Goal: Task Accomplishment & Management: Manage account settings

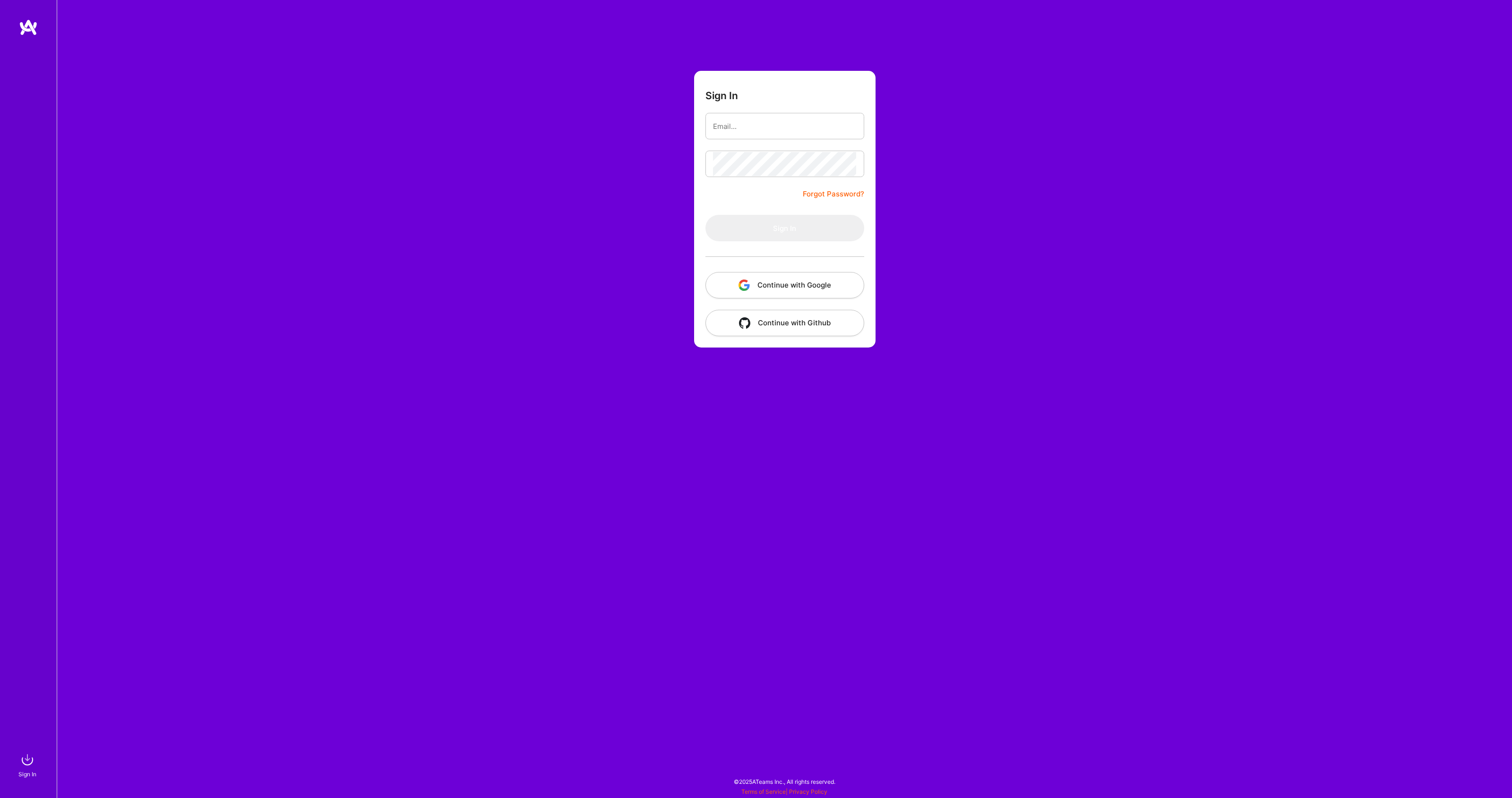
click at [793, 285] on button "Continue with Google" at bounding box center [785, 285] width 158 height 26
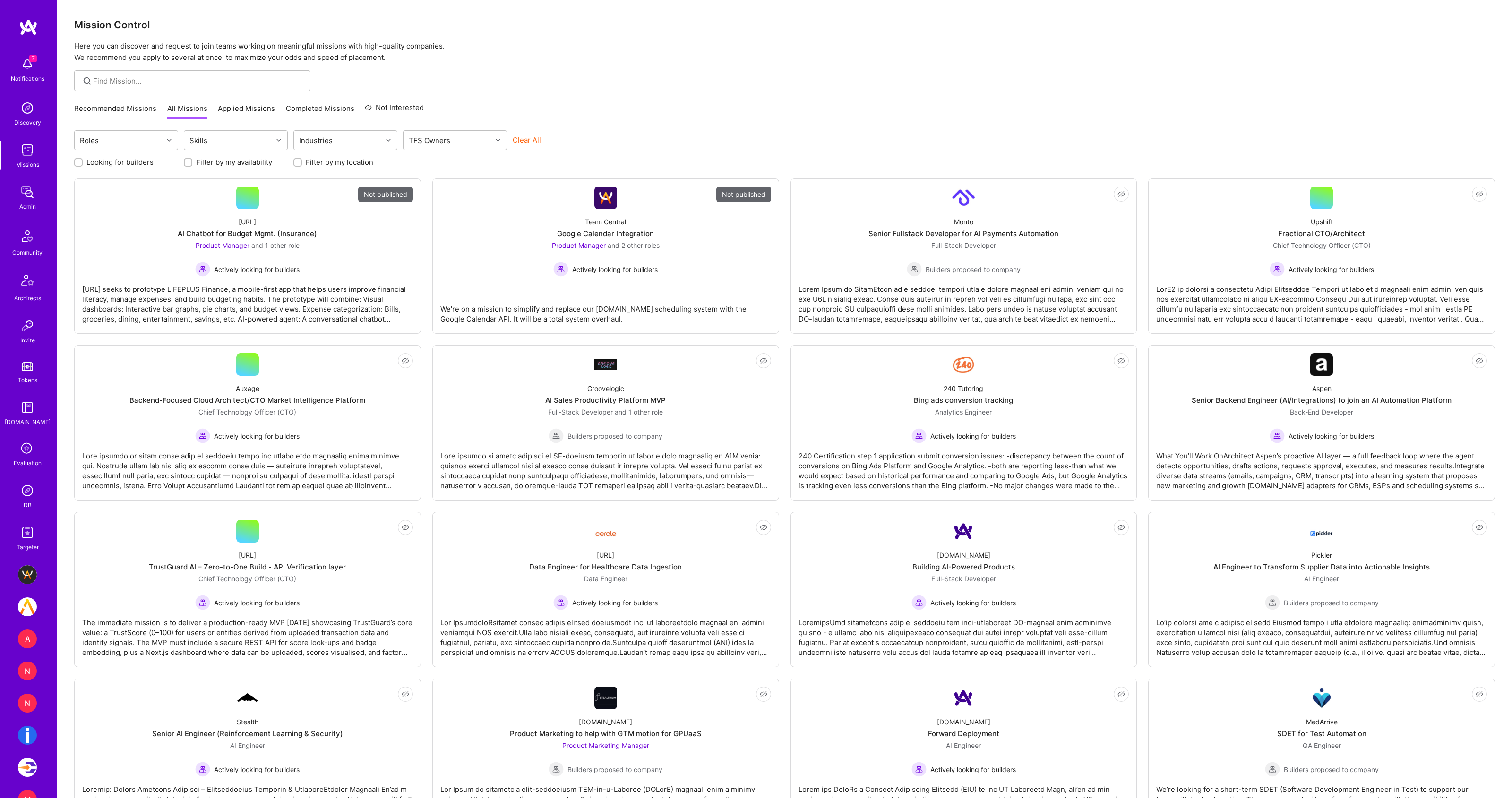
click at [22, 493] on img at bounding box center [28, 491] width 19 height 19
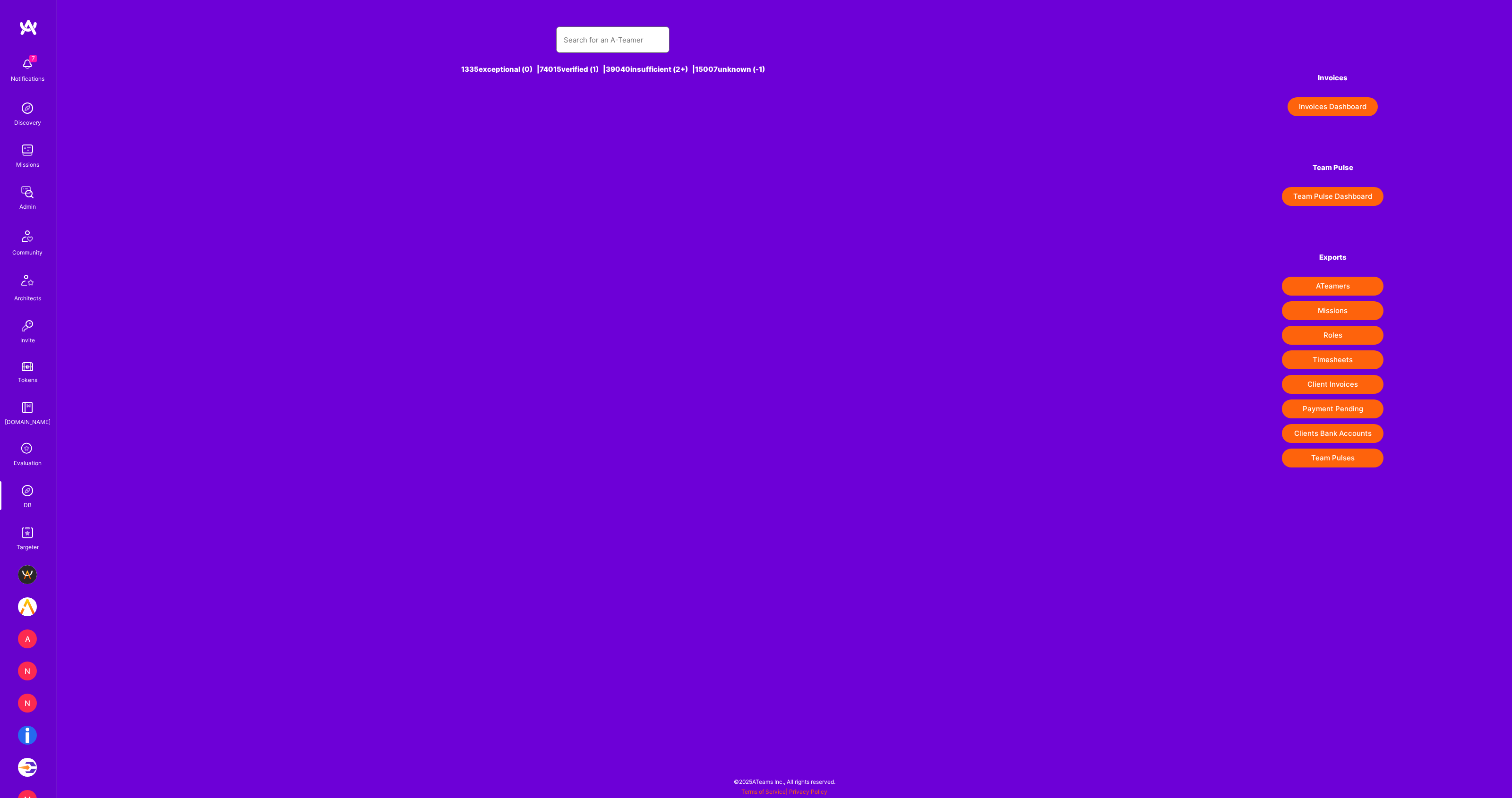
click at [597, 39] on input "text" at bounding box center [612, 39] width 98 height 24
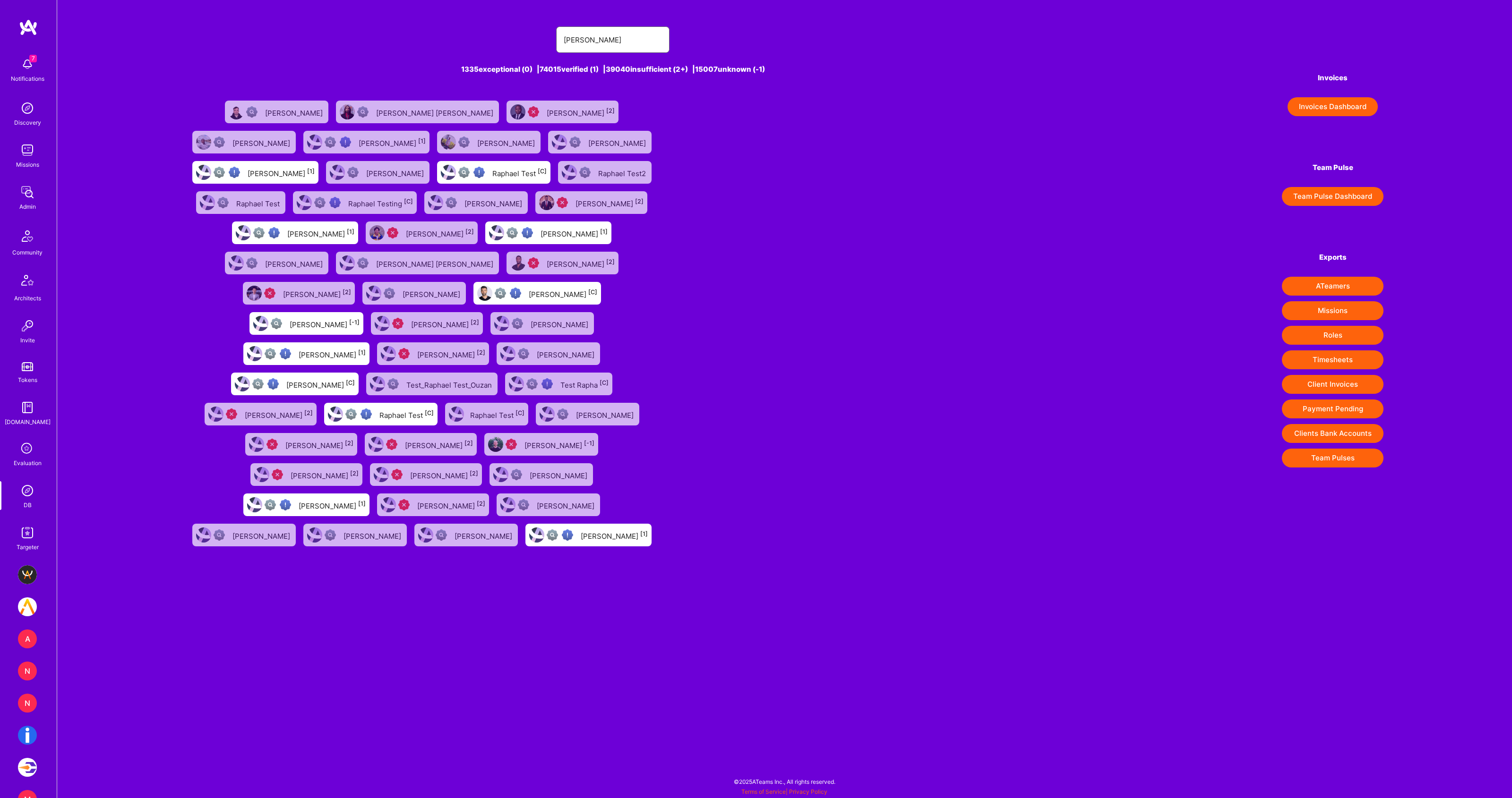
click at [572, 42] on input "[PERSON_NAME]" at bounding box center [612, 39] width 98 height 24
click at [569, 41] on input "[PERSON_NAME]" at bounding box center [612, 39] width 98 height 24
click at [568, 40] on input "[PERSON_NAME]" at bounding box center [612, 39] width 98 height 24
click at [568, 38] on input "[PERSON_NAME]" at bounding box center [612, 39] width 98 height 24
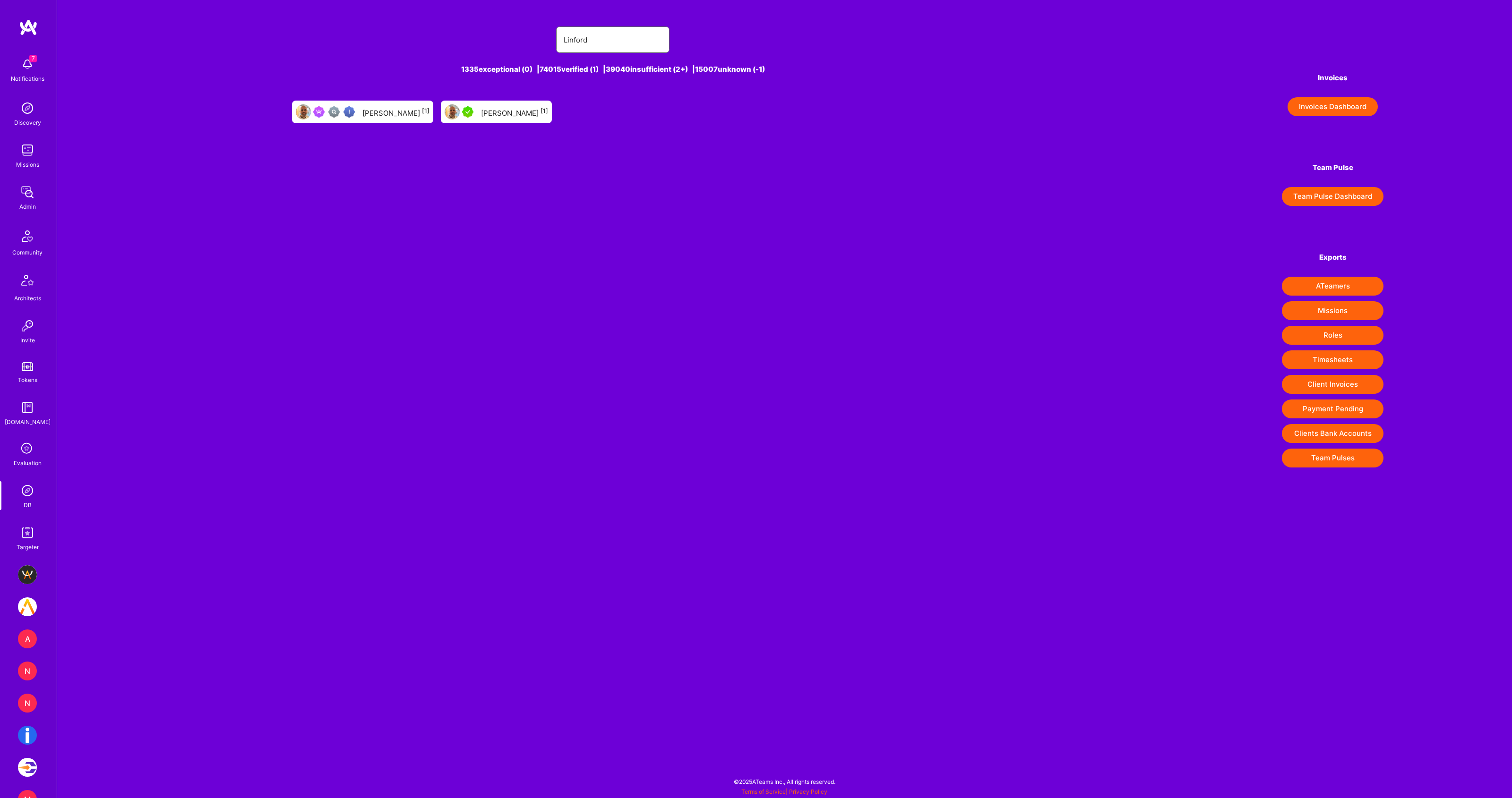
type input "[PERSON_NAME]"
click at [489, 114] on div "[PERSON_NAME] [1]" at bounding box center [514, 111] width 67 height 12
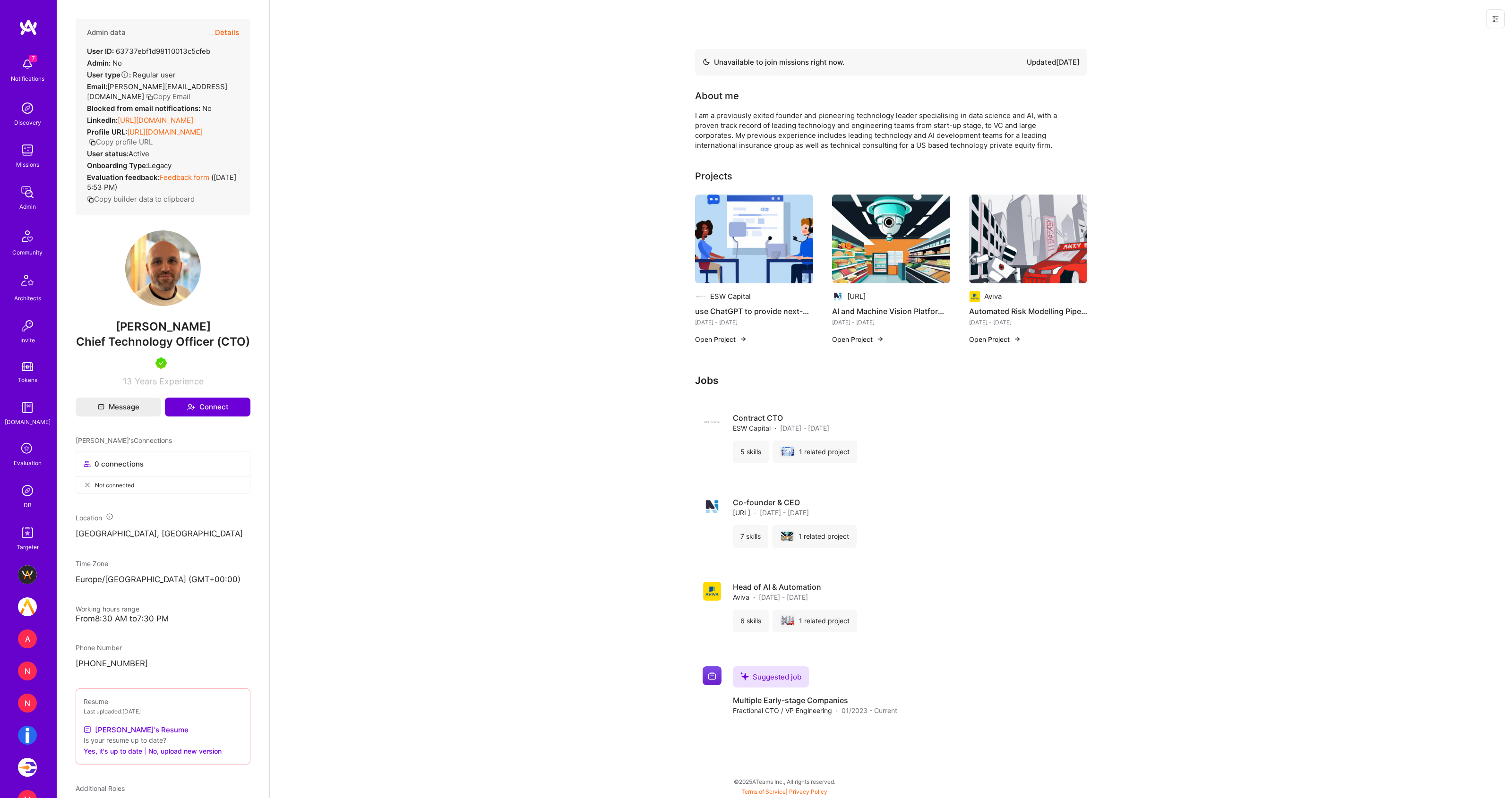
click at [230, 31] on button "Details" at bounding box center [227, 32] width 24 height 28
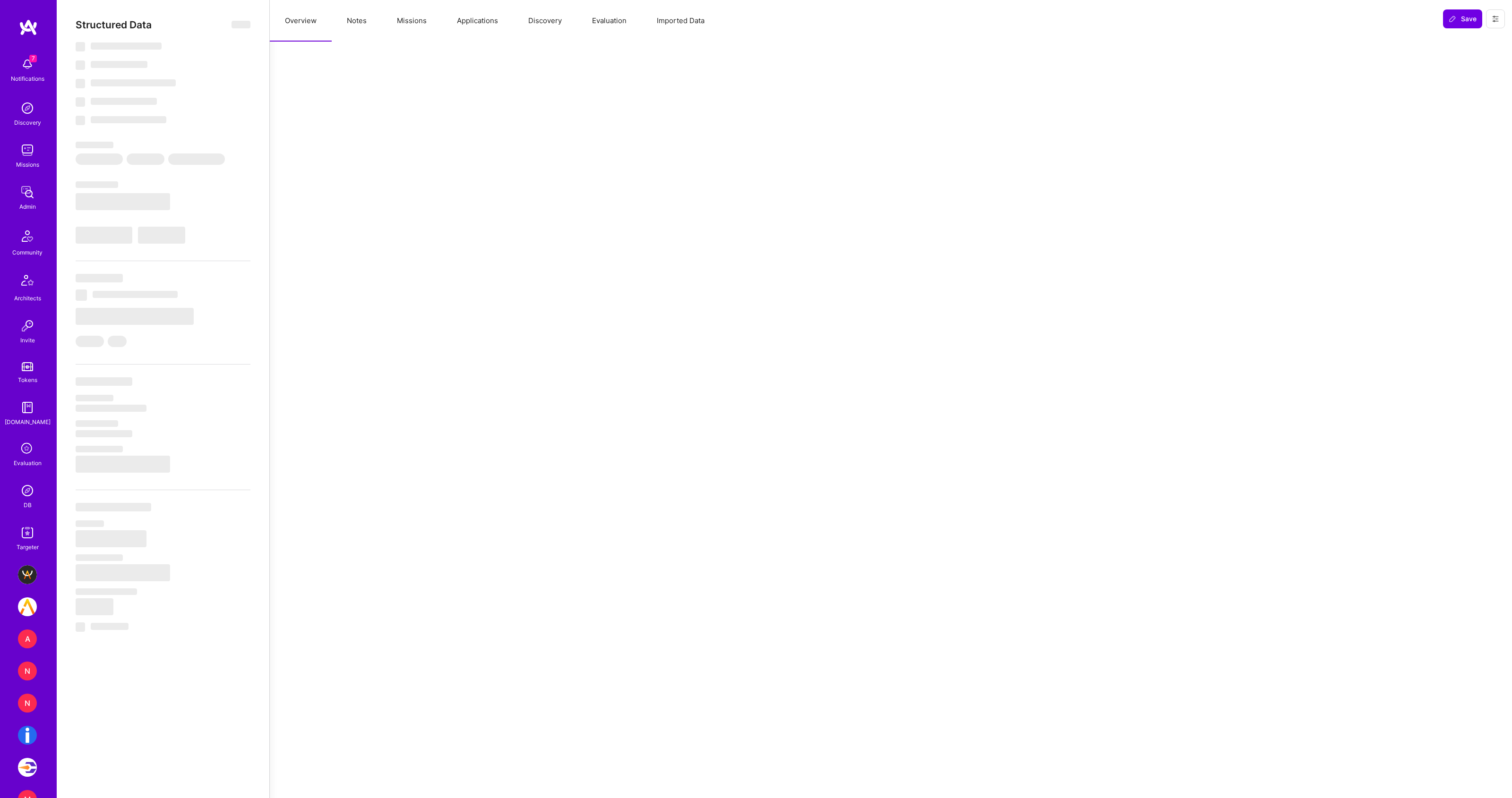
select select "Not Available"
select select "3 Months"
select select "5"
select select "7"
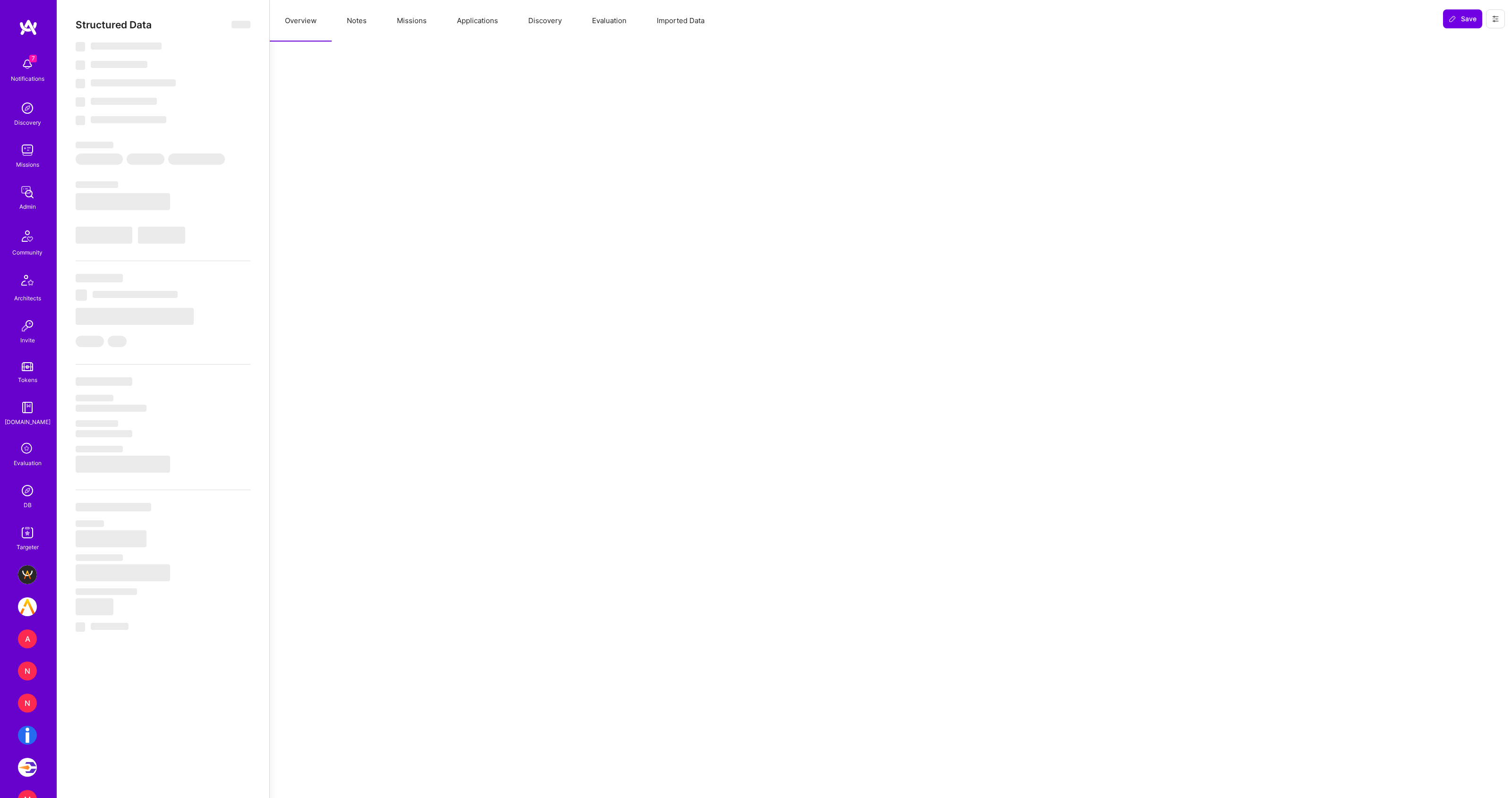
select select "7"
select select "GB"
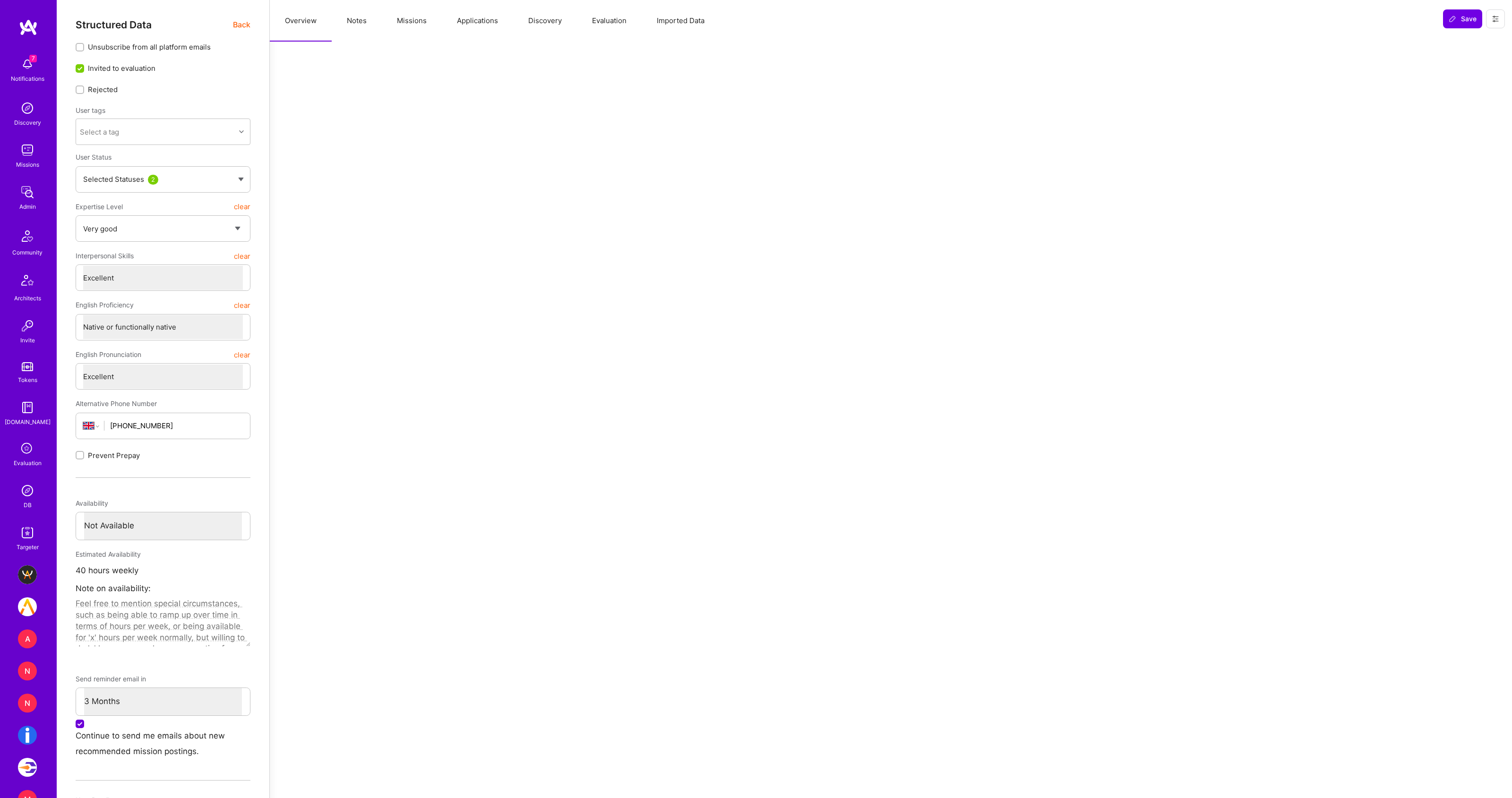
click at [409, 20] on button "Missions" at bounding box center [411, 21] width 60 height 42
click at [411, 25] on button "Missions" at bounding box center [411, 21] width 60 height 42
click at [302, 23] on button "Overview" at bounding box center [301, 21] width 62 height 42
click at [234, 26] on span "Back" at bounding box center [242, 25] width 18 height 12
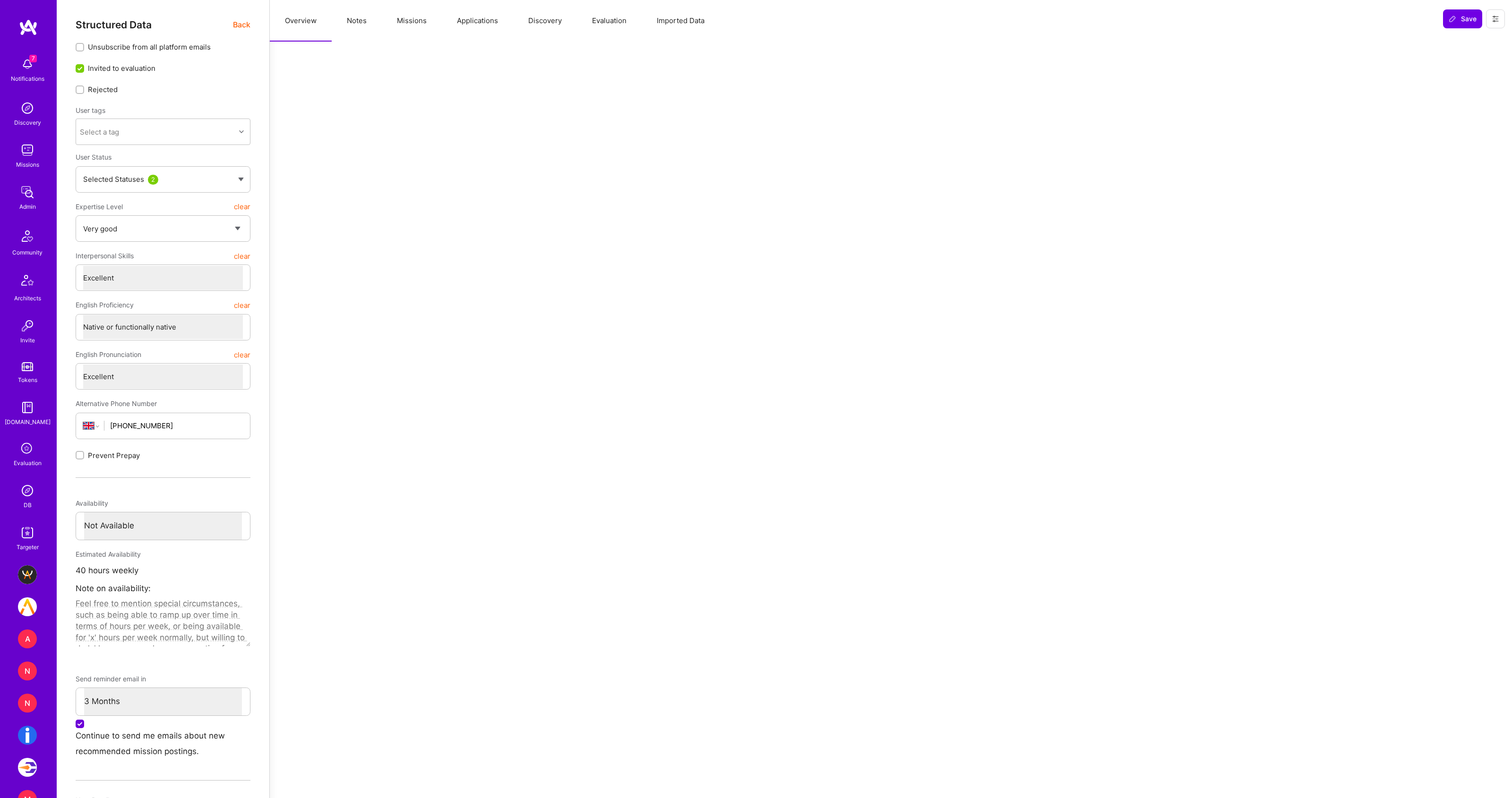
click at [240, 26] on span "Back" at bounding box center [242, 25] width 18 height 12
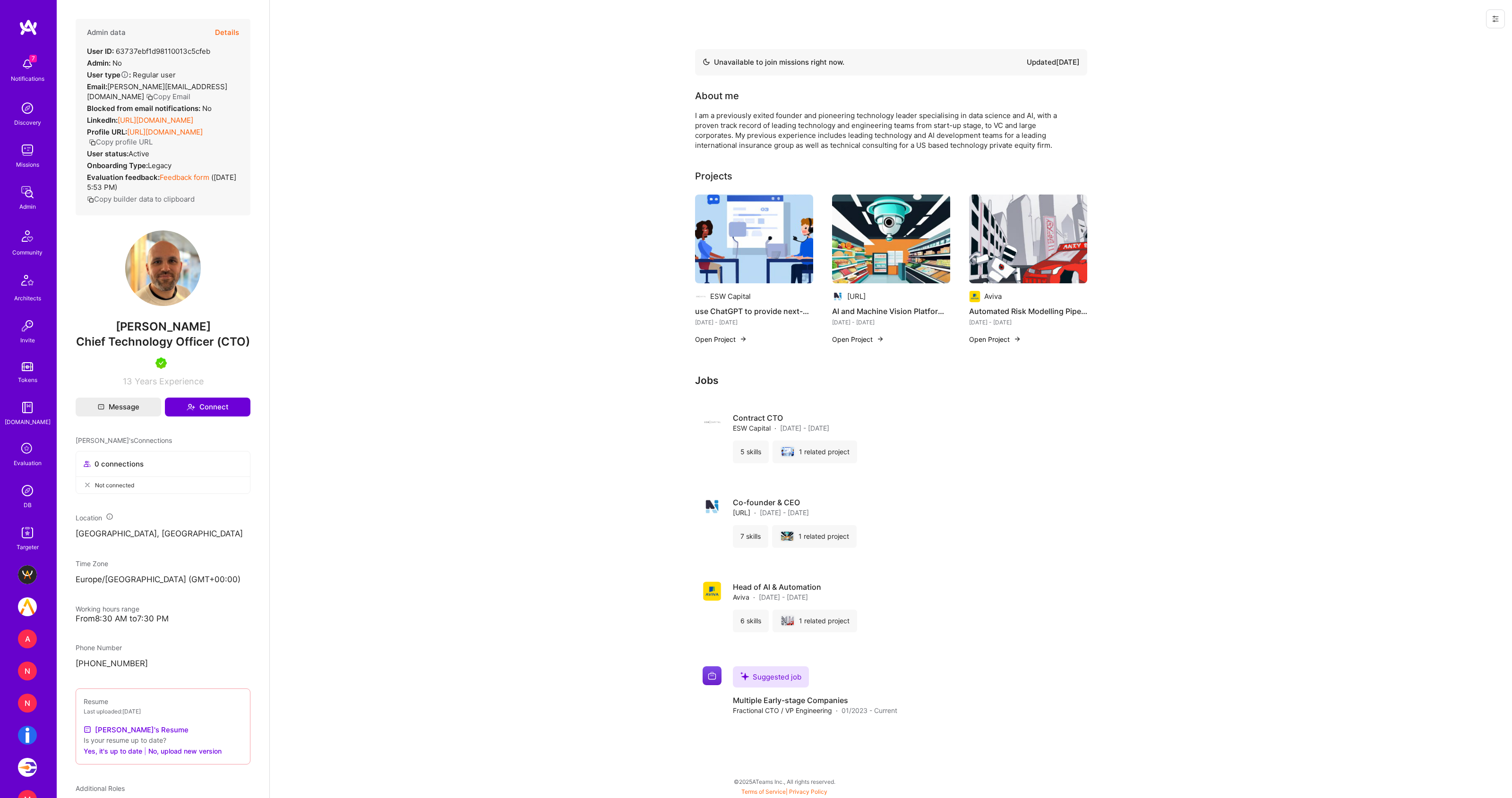
click at [28, 493] on img at bounding box center [28, 491] width 19 height 19
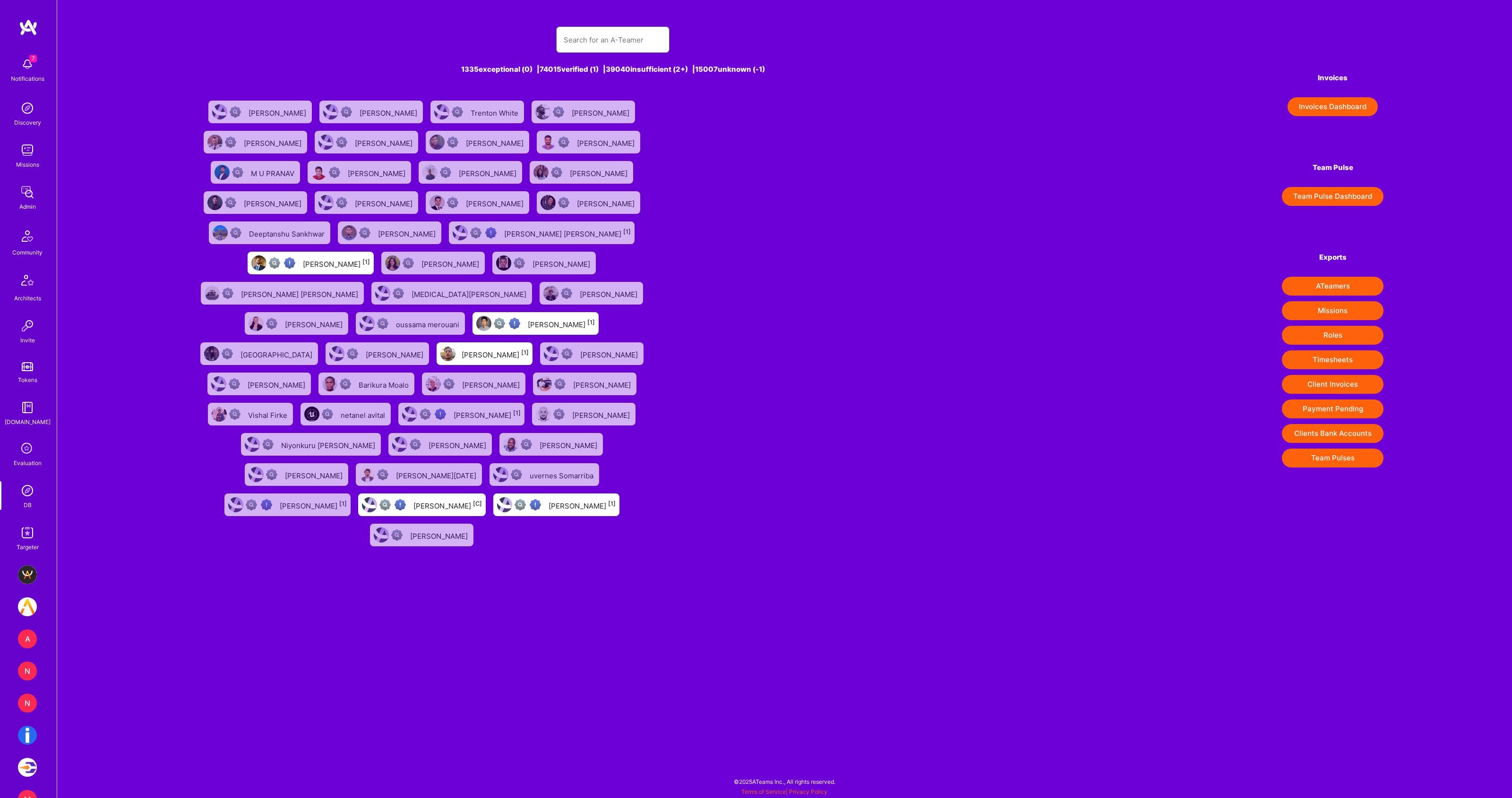
click at [610, 38] on input "text" at bounding box center [612, 39] width 98 height 24
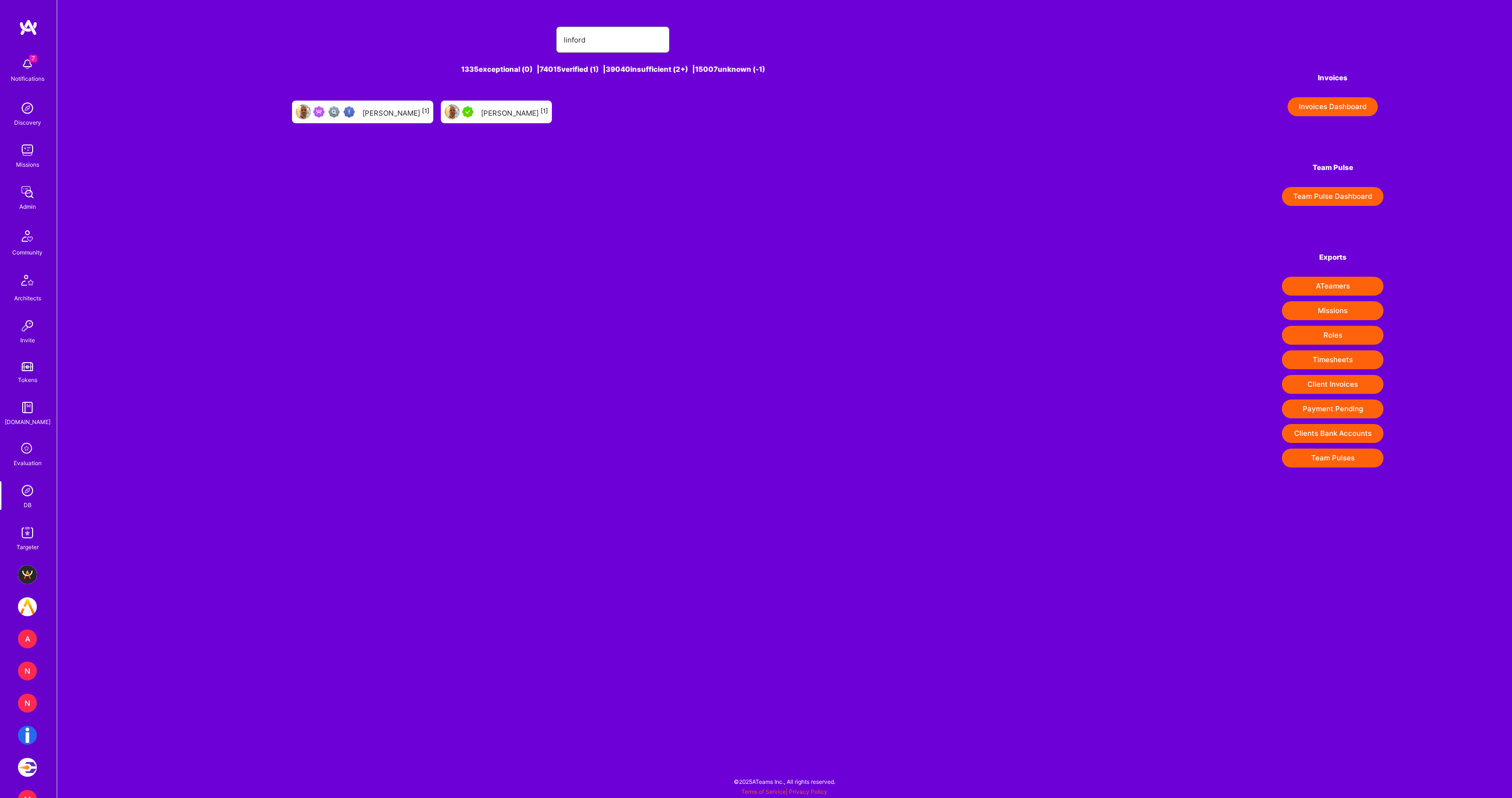
type input "[PERSON_NAME]"
click at [359, 111] on div at bounding box center [336, 111] width 45 height 11
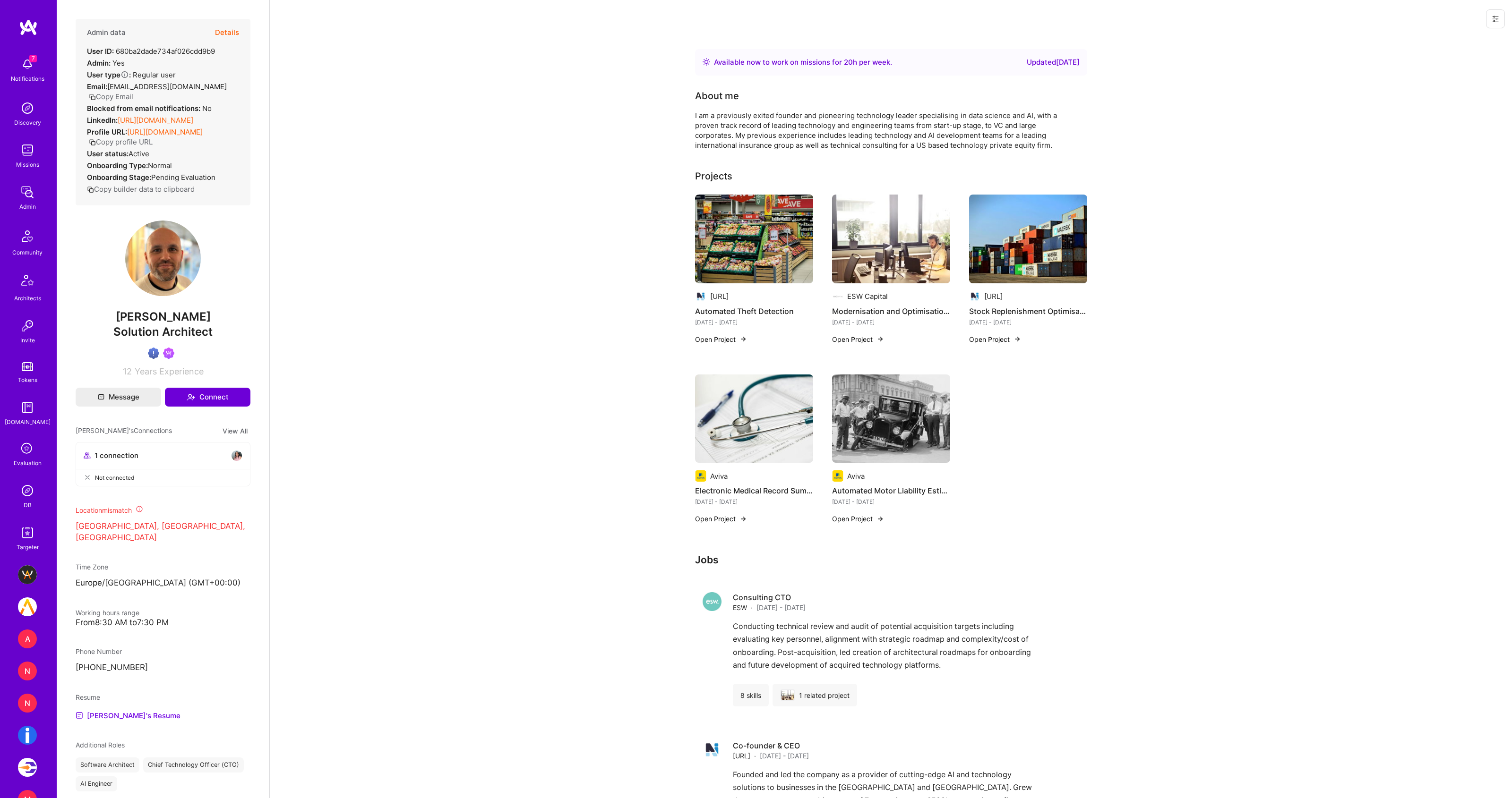
click at [230, 32] on button "Details" at bounding box center [227, 32] width 24 height 28
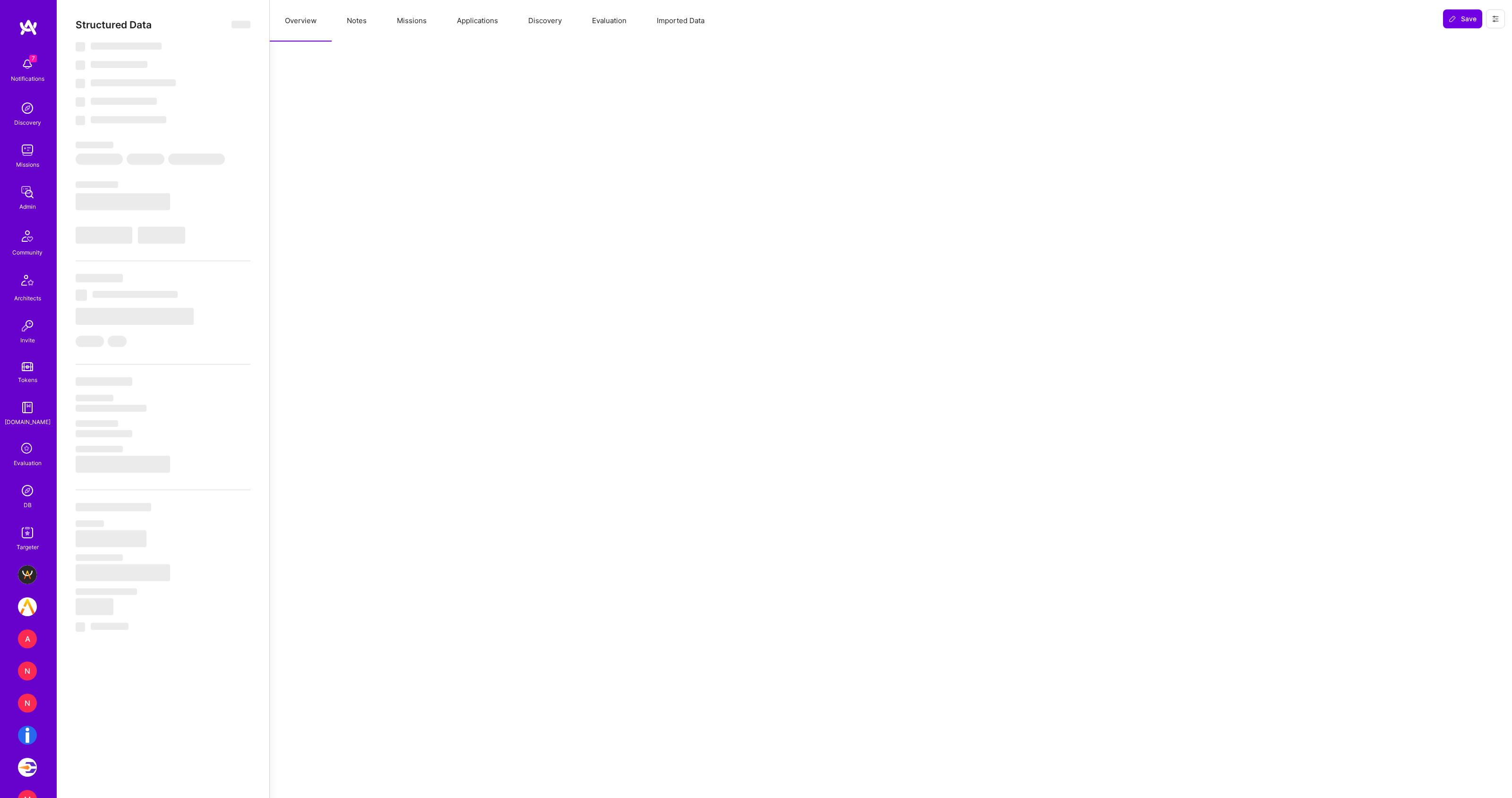
type textarea "x"
select select "Right Now"
select select "Verified"
select select "GB"
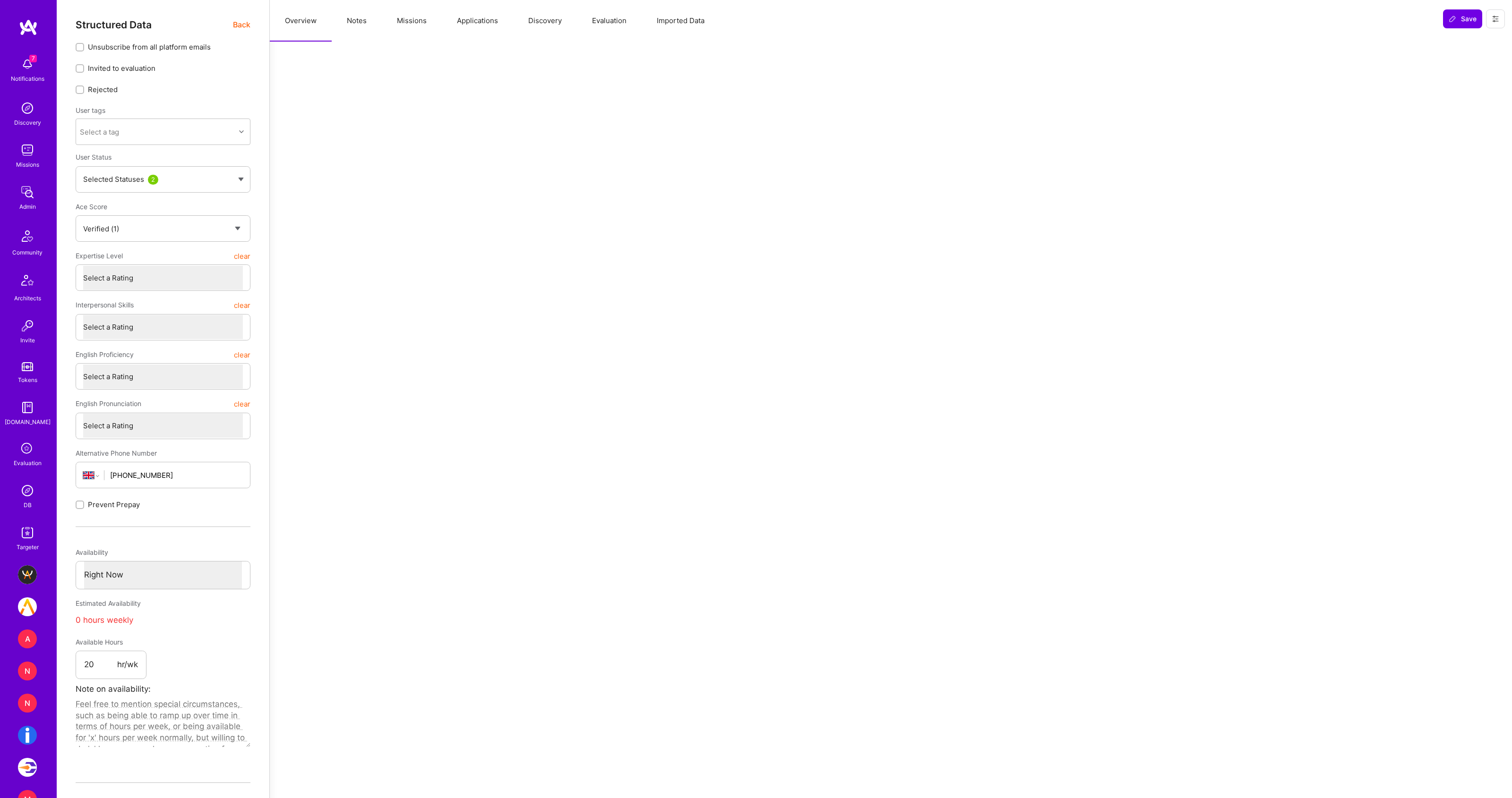
click at [409, 22] on button "Missions" at bounding box center [411, 21] width 60 height 42
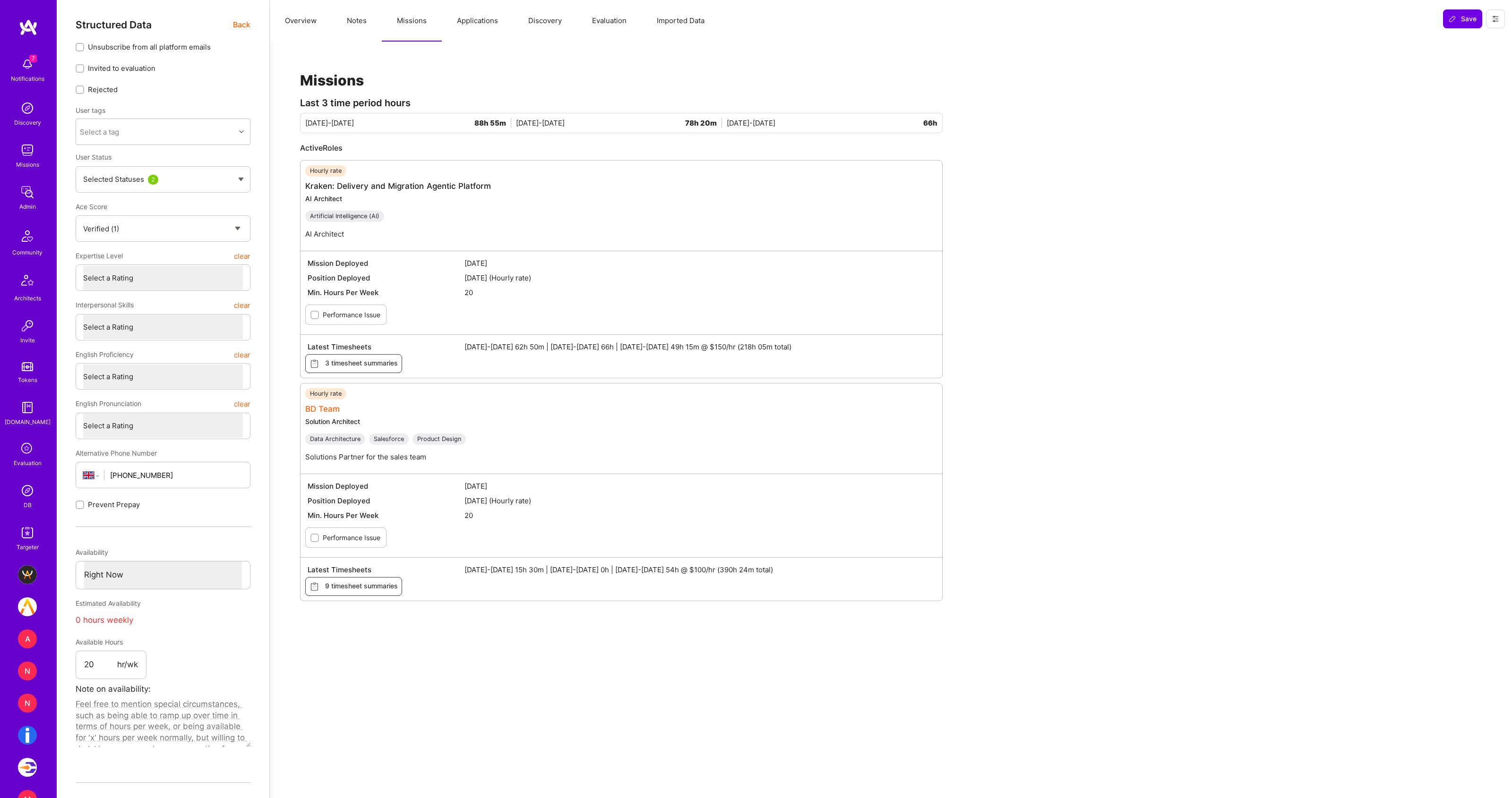
click at [326, 414] on link "BD Team" at bounding box center [322, 409] width 35 height 9
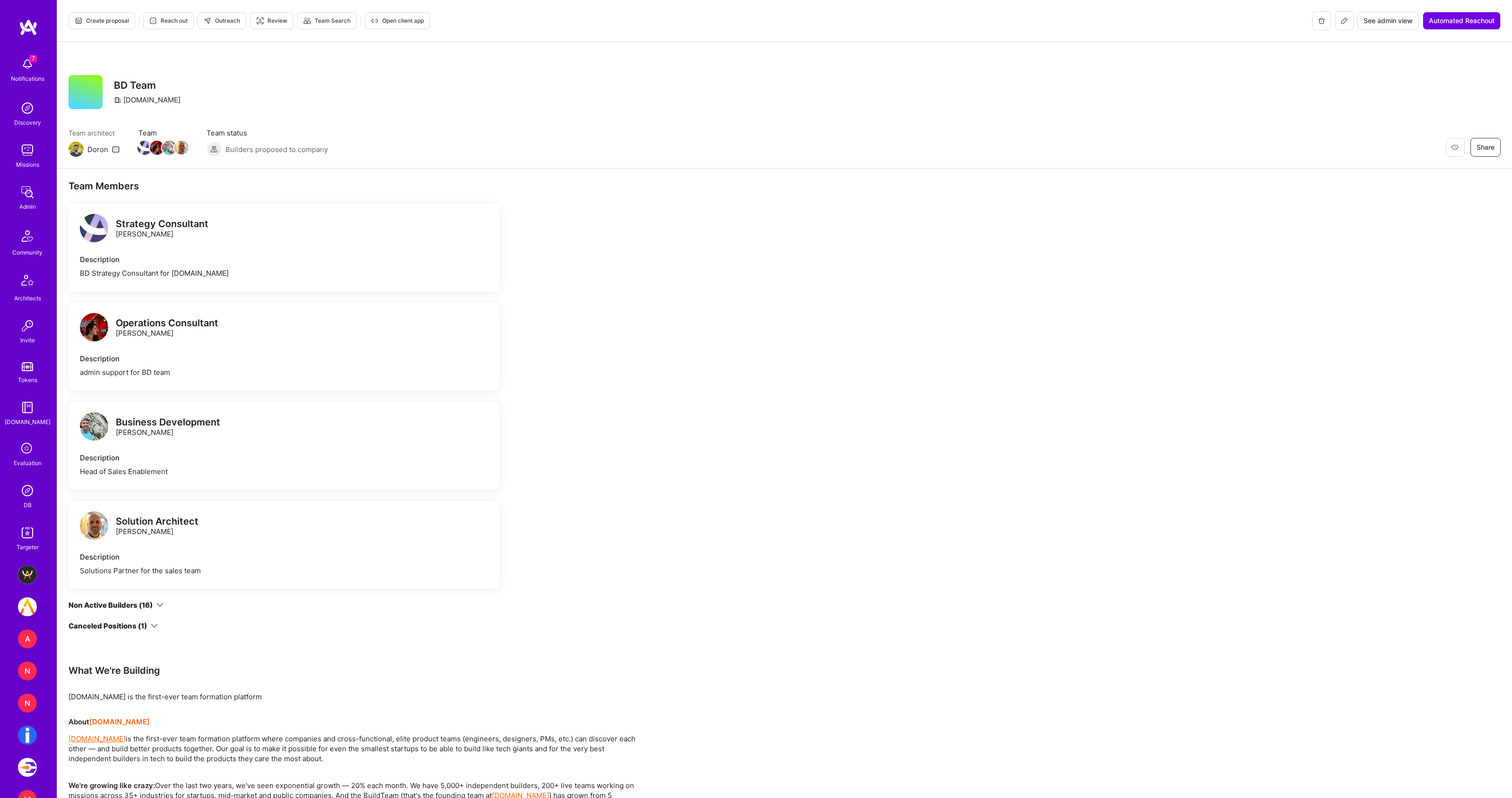
click at [1347, 18] on button at bounding box center [1344, 21] width 19 height 19
drag, startPoint x: 166, startPoint y: 87, endPoint x: 109, endPoint y: 86, distance: 57.0
click at [109, 86] on div "Restore Not Interested Share BD Team [DOMAIN_NAME]" at bounding box center [785, 92] width 1432 height 34
copy h3 "BD Team"
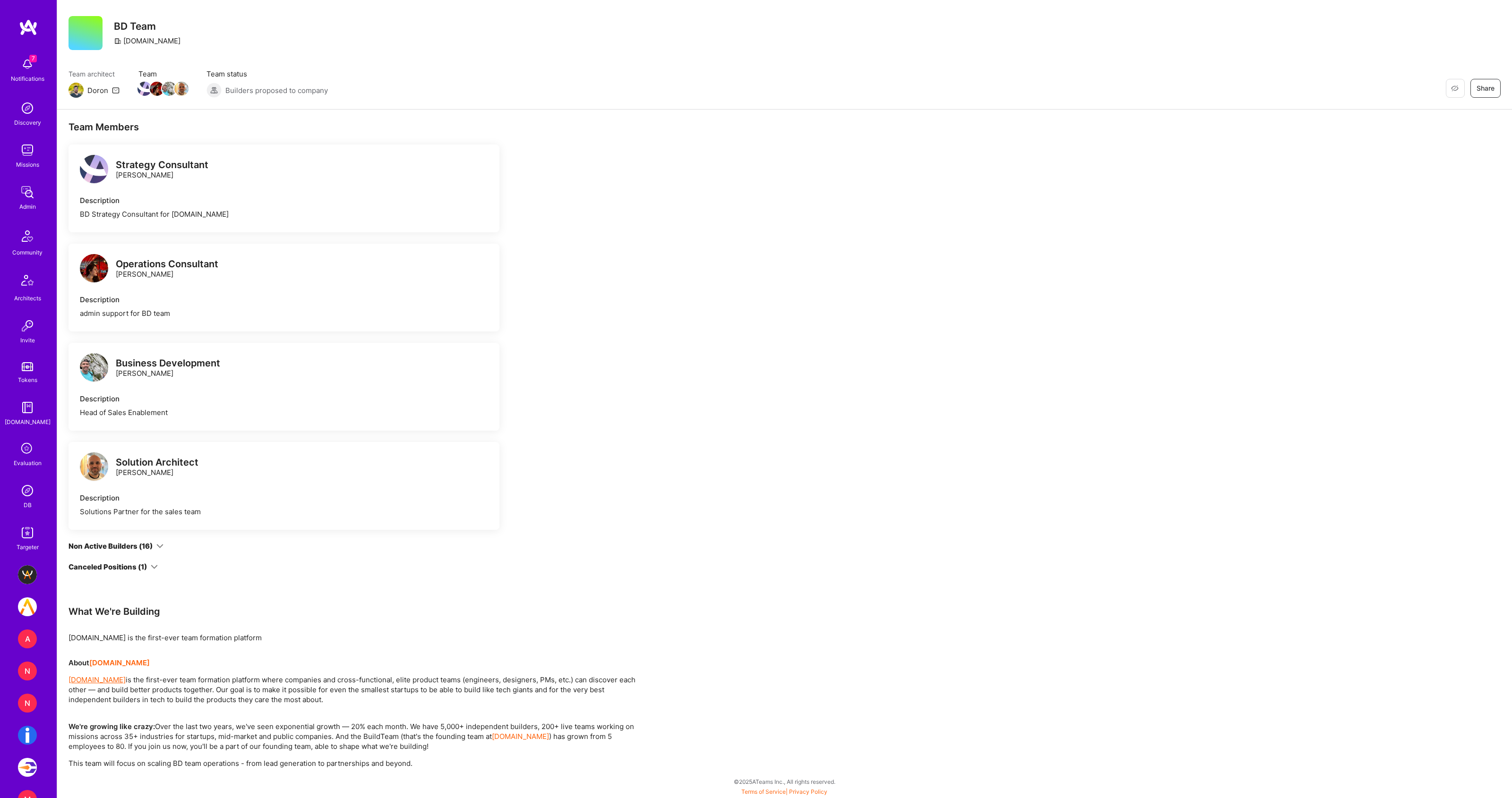
click at [140, 513] on div "Solutions Partner for the sales team" at bounding box center [284, 512] width 409 height 10
copy div "Solutions Partner for the sales team"
click at [176, 515] on div "Solutions Partner for the sales team" at bounding box center [284, 512] width 409 height 10
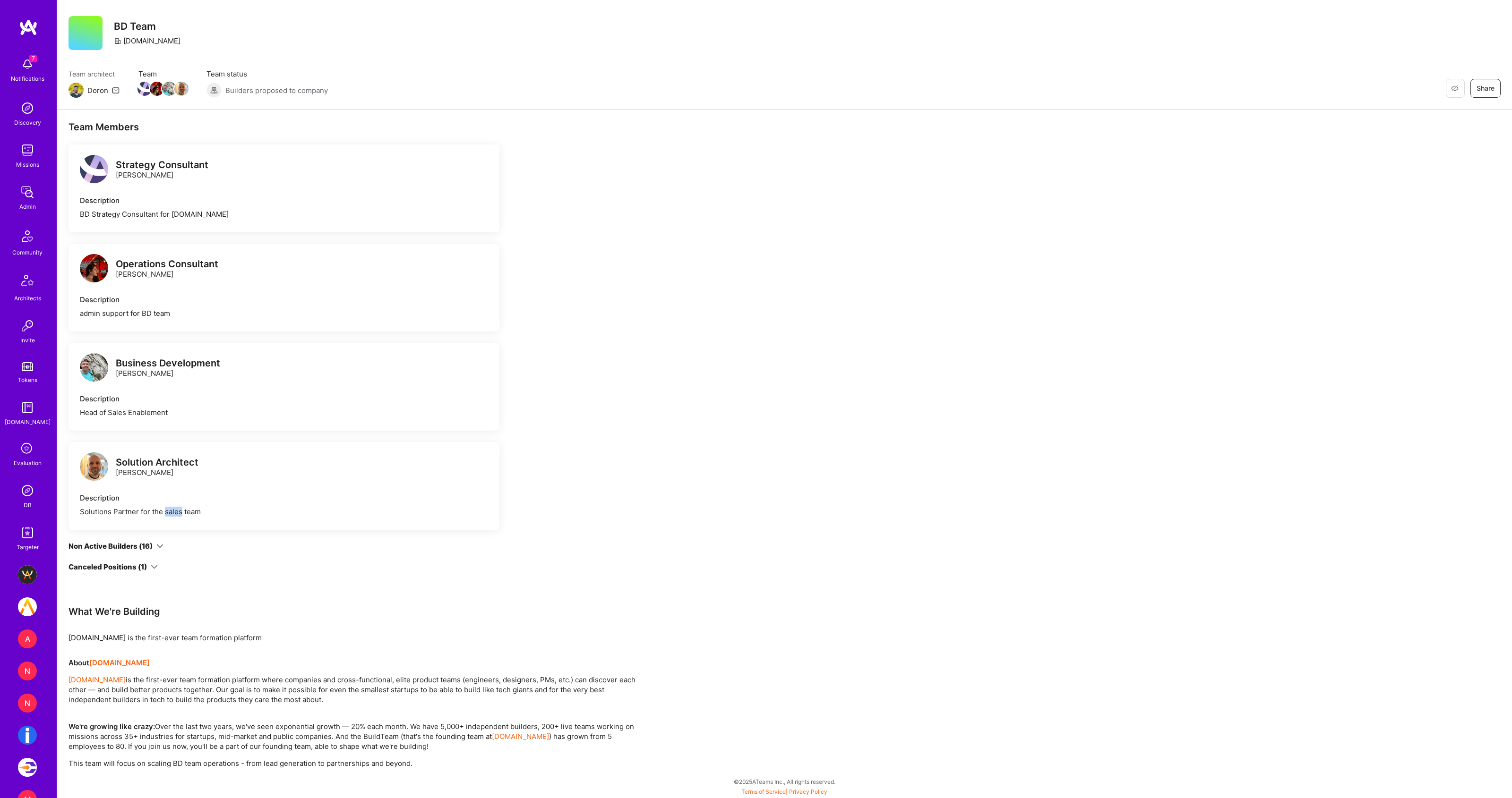
click at [176, 515] on div "Solutions Partner for the sales team" at bounding box center [284, 512] width 409 height 10
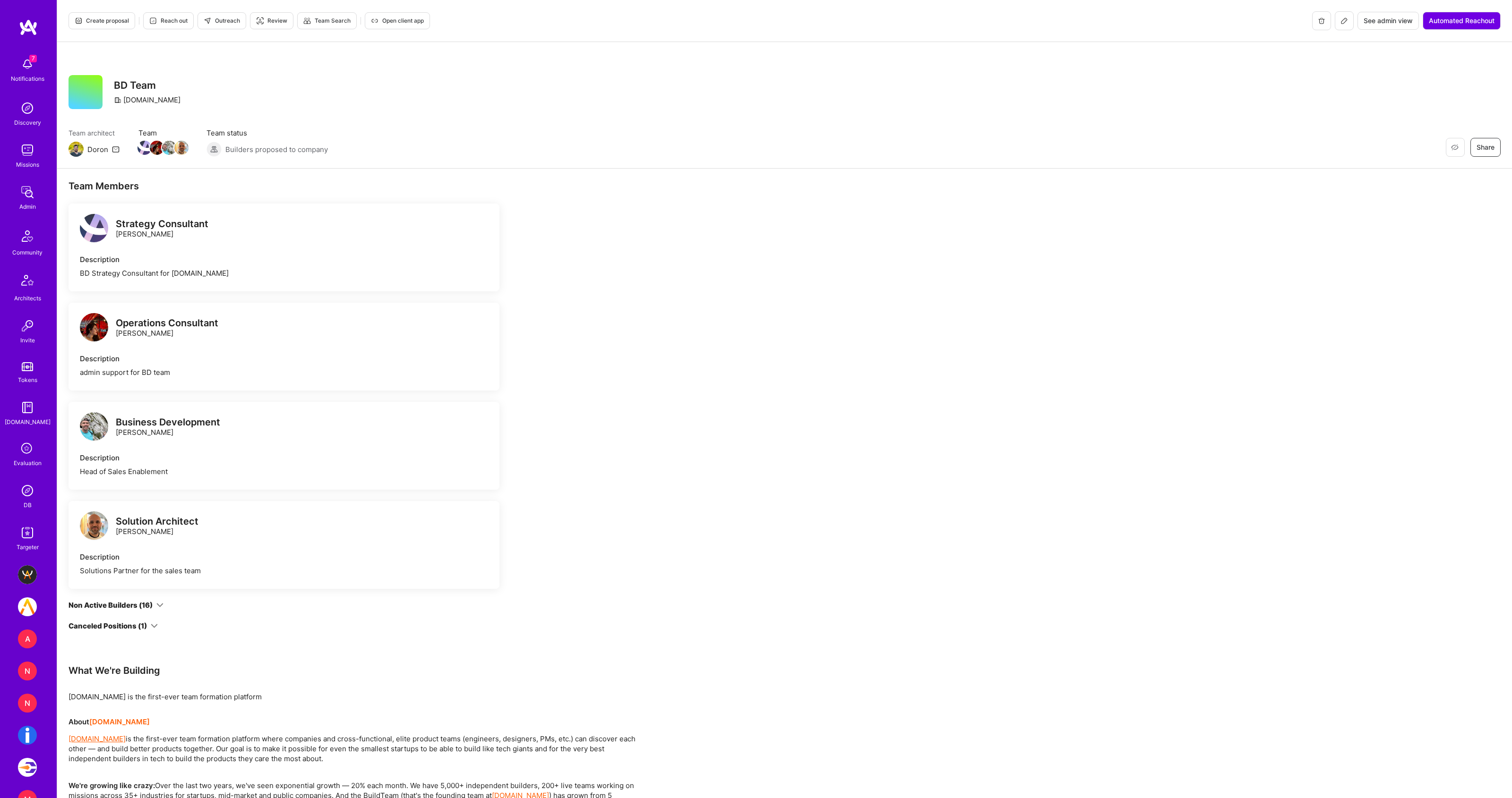
scroll to position [59, 0]
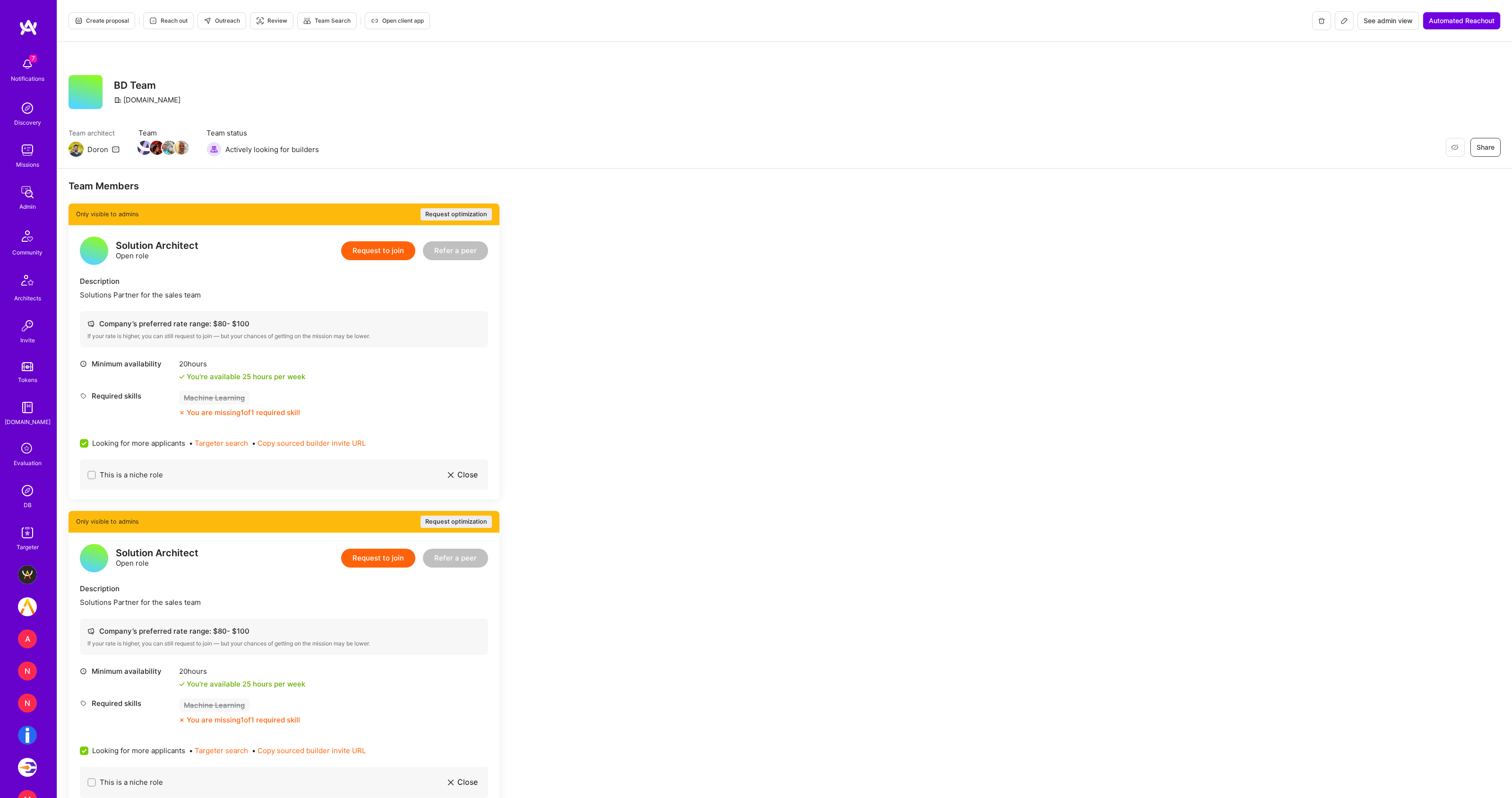
click at [1342, 21] on icon at bounding box center [1344, 21] width 8 height 8
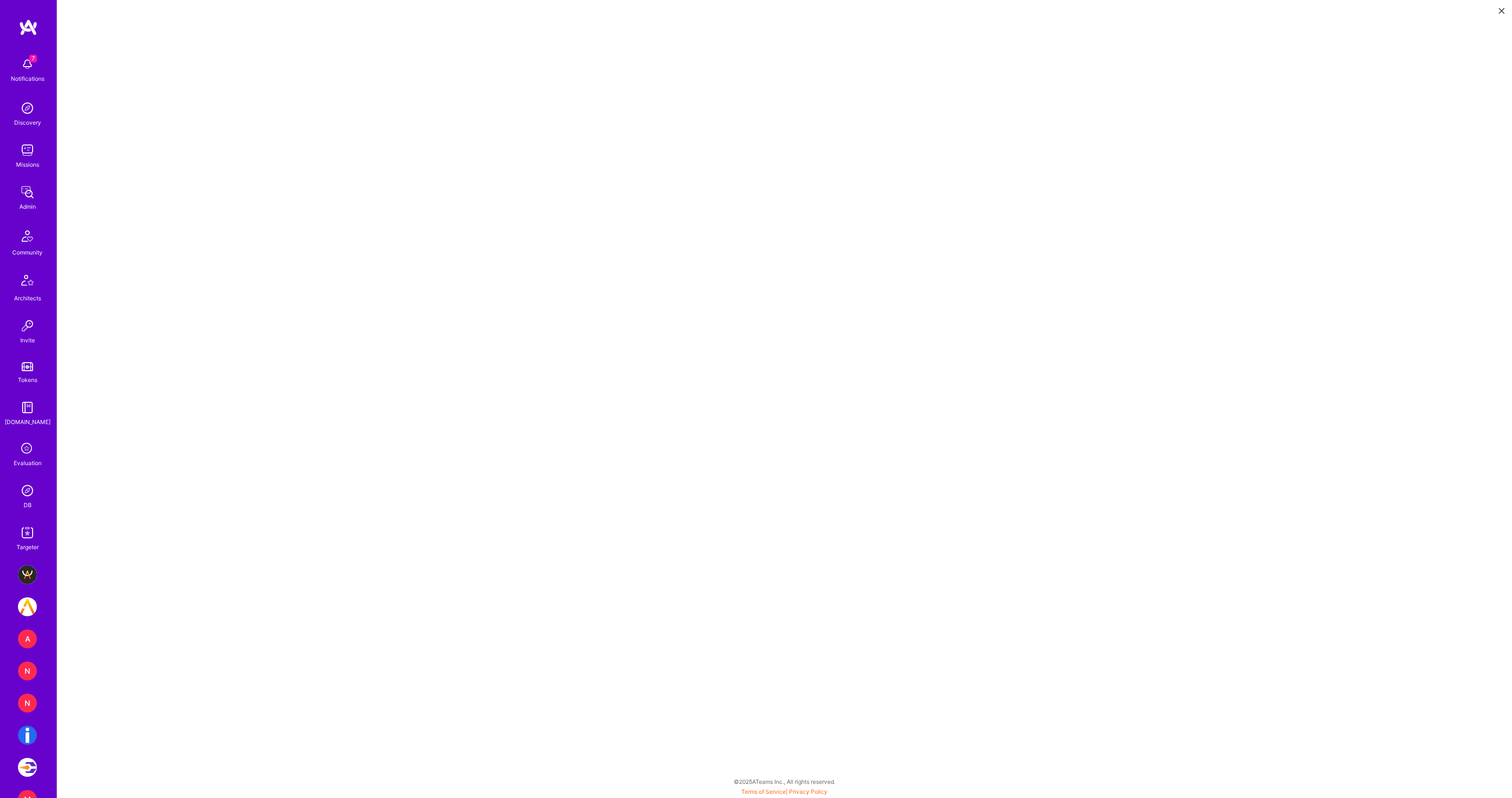
scroll to position [3, 0]
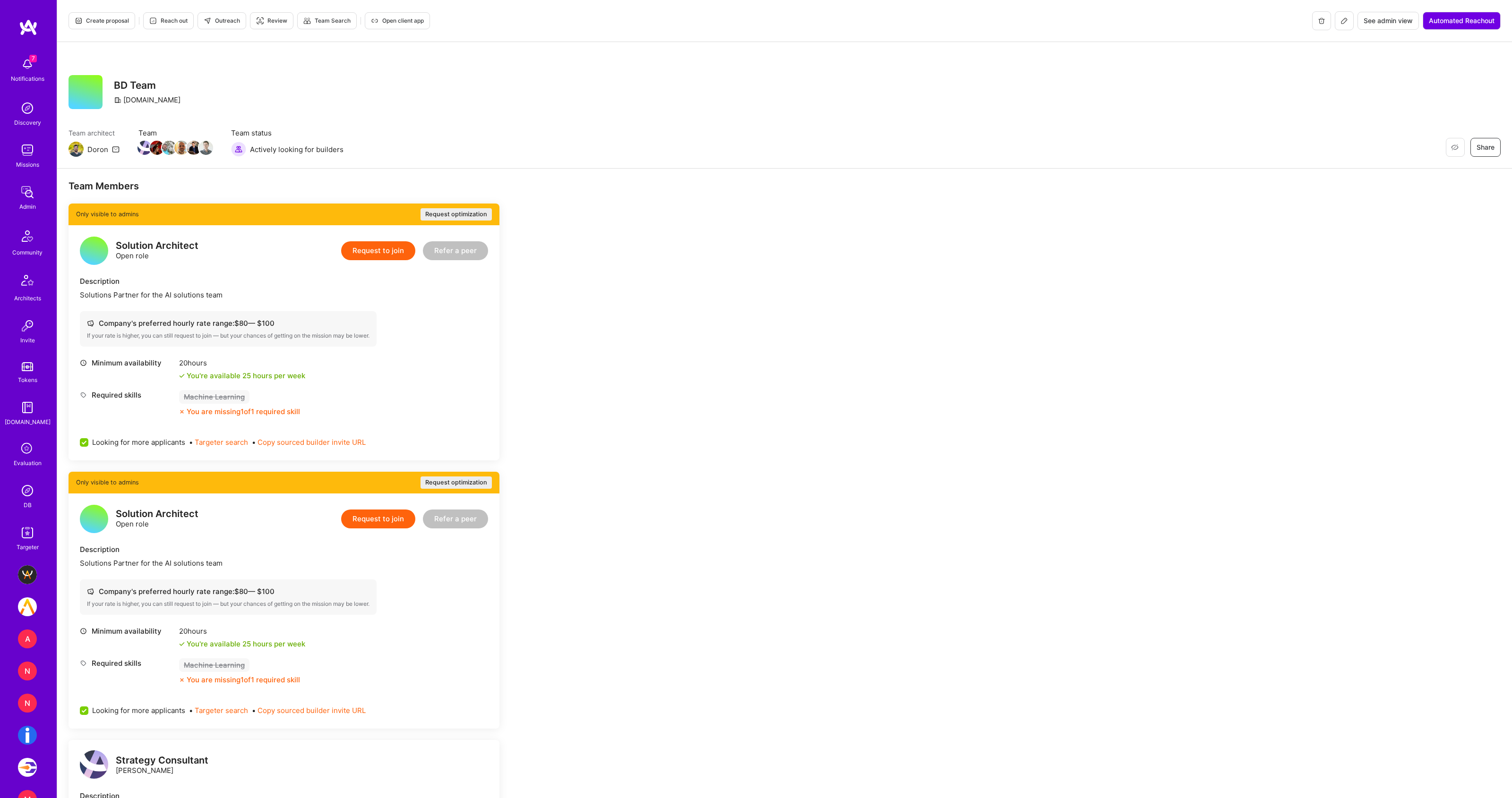
click at [1341, 22] on icon at bounding box center [1344, 21] width 8 height 8
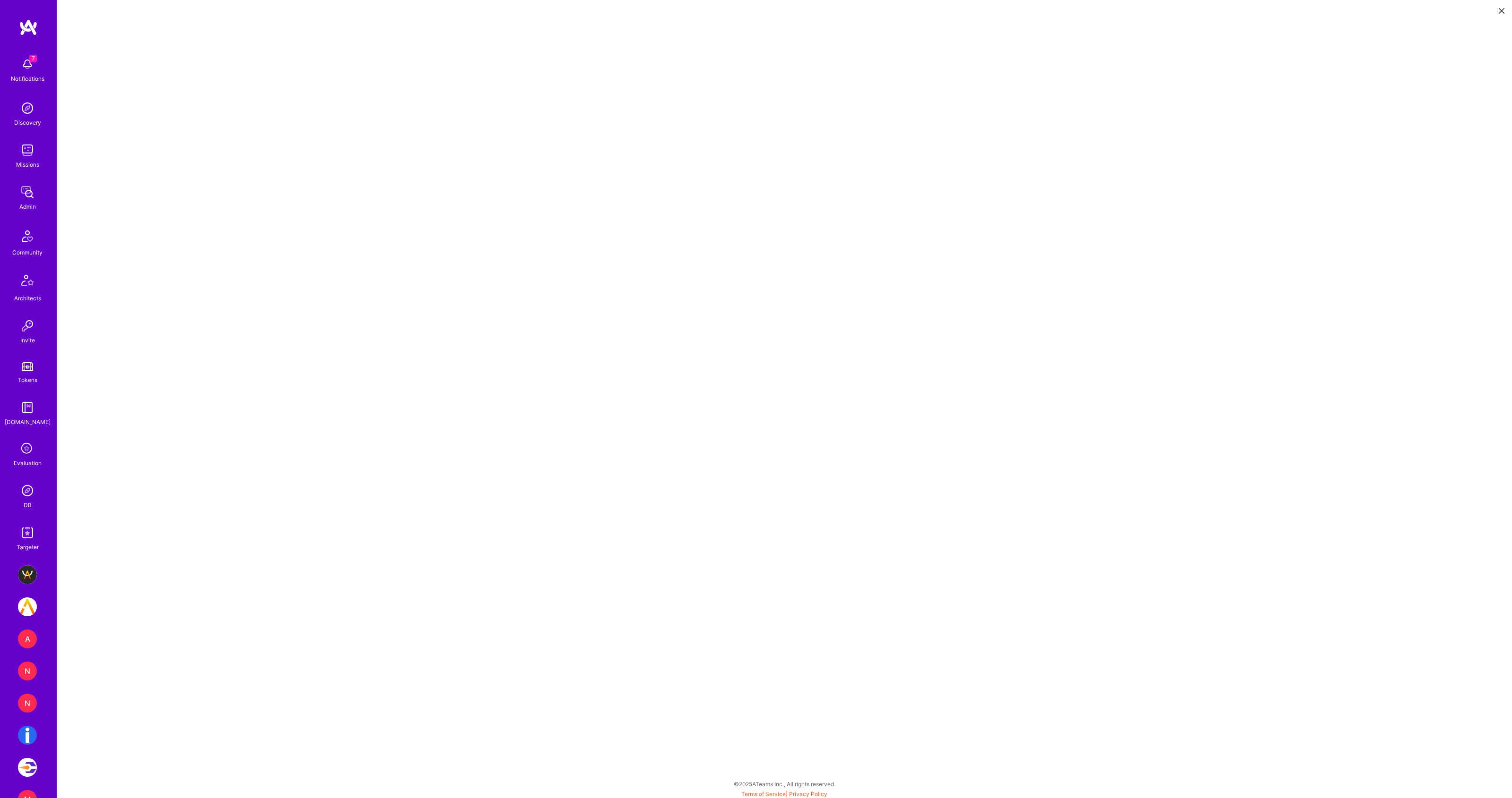
click at [1503, 11] on icon at bounding box center [1501, 11] width 6 height 6
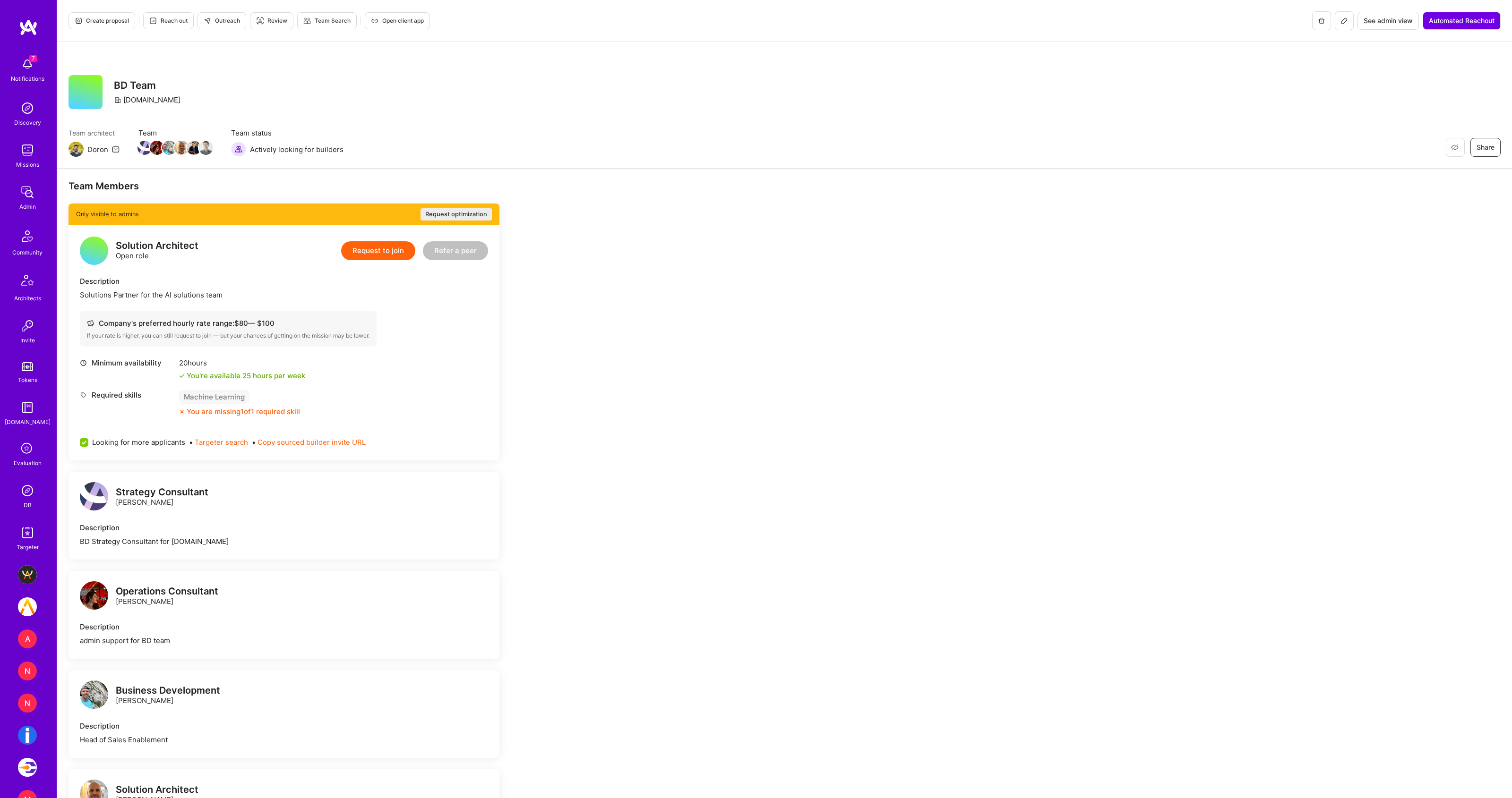
click at [1342, 22] on icon at bounding box center [1344, 21] width 8 height 8
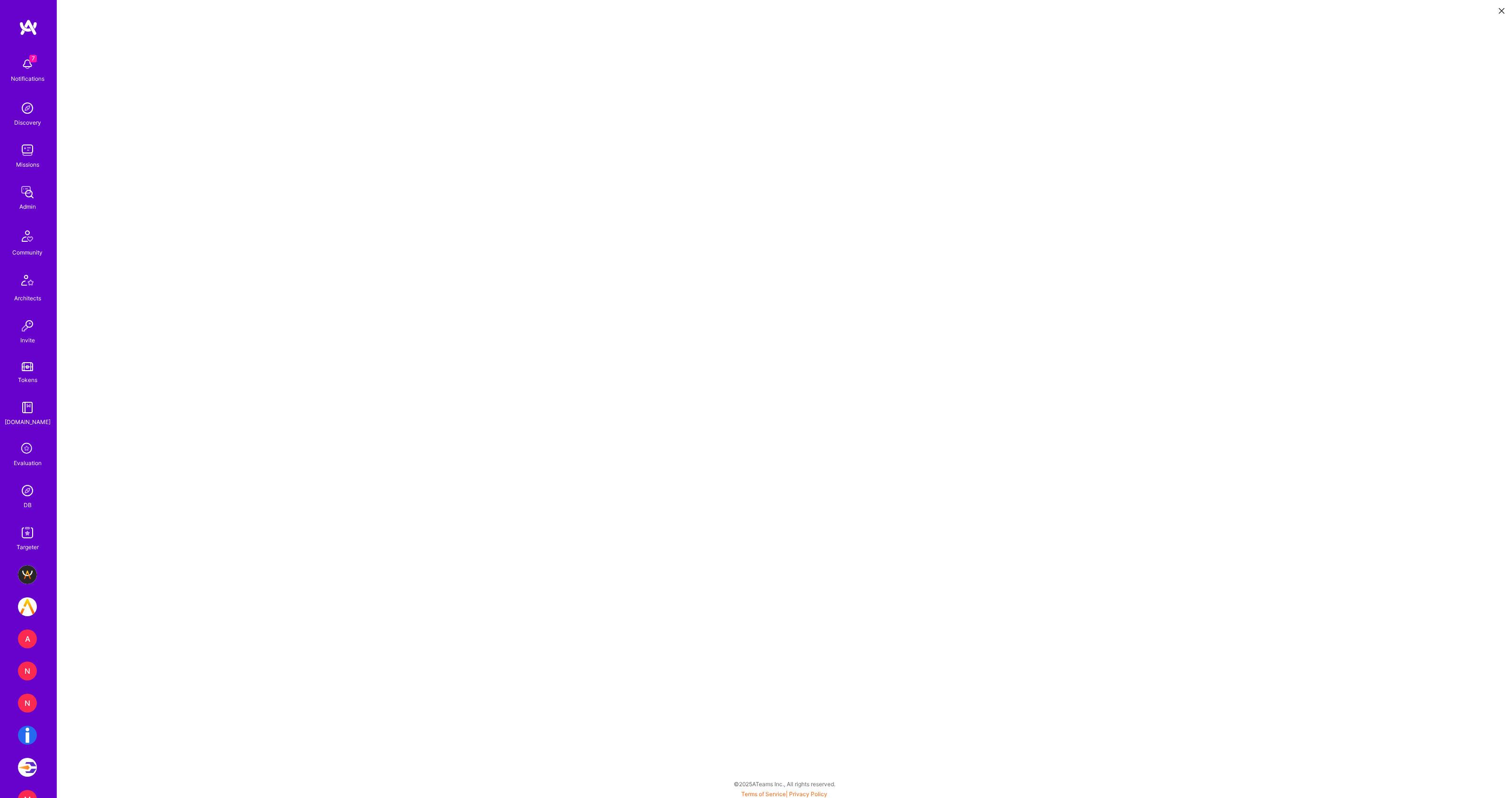
click at [1499, 11] on icon at bounding box center [1501, 11] width 6 height 6
